Goal: Download file/media

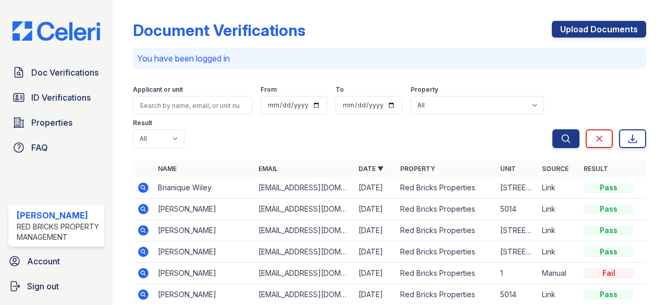
click at [141, 230] on icon at bounding box center [143, 230] width 13 height 13
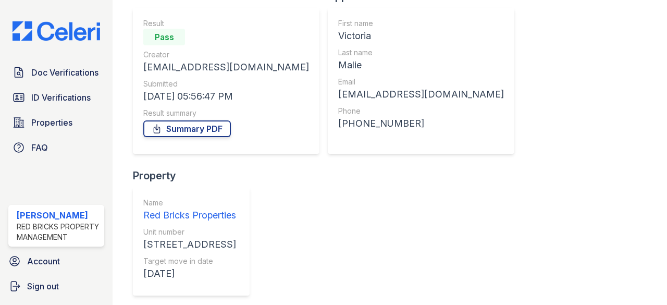
scroll to position [92, 0]
